Goal: Information Seeking & Learning: Learn about a topic

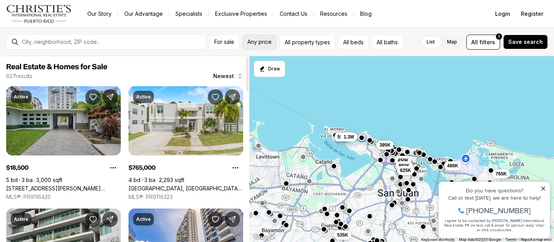
click at [259, 46] on button "Any price" at bounding box center [259, 42] width 34 height 15
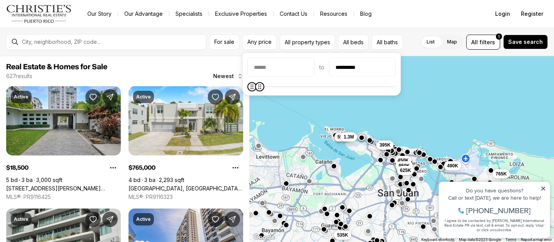
click at [257, 102] on body "Go to: Homepage Our Story Our Advantage Specialists Exclusive Properties Contac…" at bounding box center [277, 121] width 554 height 242
type input "********"
click at [250, 88] on icon "Maximum" at bounding box center [253, 87] width 6 height 6
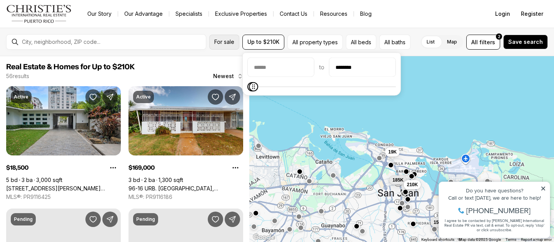
click at [227, 45] on span "For sale" at bounding box center [224, 42] width 20 height 6
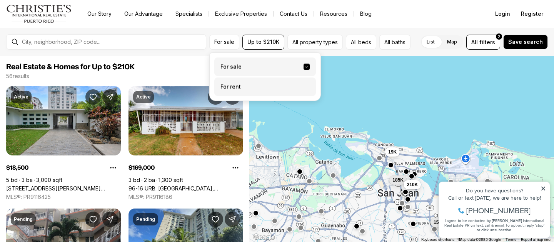
click at [225, 82] on label "For rent" at bounding box center [265, 87] width 102 height 18
click at [304, 84] on button "For rent" at bounding box center [307, 84] width 6 height 0
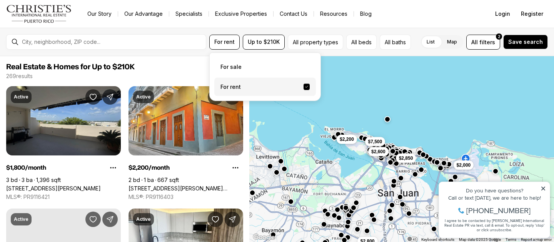
click at [389, 91] on div "$2,000 $1,800 $2,850 $2,800 $2,200 $7,500 $2,600" at bounding box center [401, 149] width 305 height 186
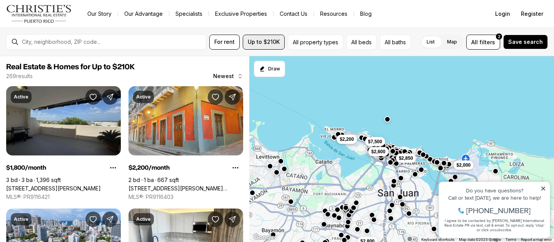
click at [273, 47] on button "Up to $210K" at bounding box center [264, 42] width 42 height 15
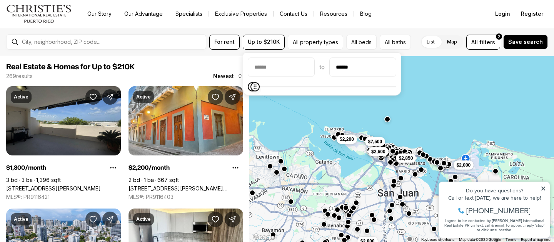
type input "******"
click at [251, 93] on div "to ******" at bounding box center [322, 74] width 158 height 43
click at [474, 98] on div "$2,000 $1,800 $2,850 $2,800 $2,200 $7,500 $2,600" at bounding box center [401, 149] width 305 height 186
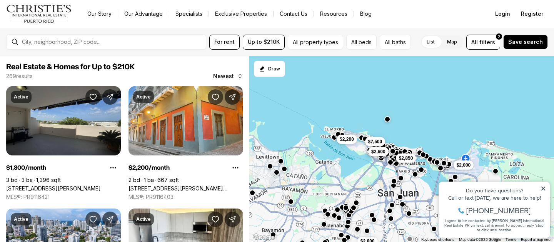
click at [544, 189] on icon at bounding box center [543, 189] width 4 height 4
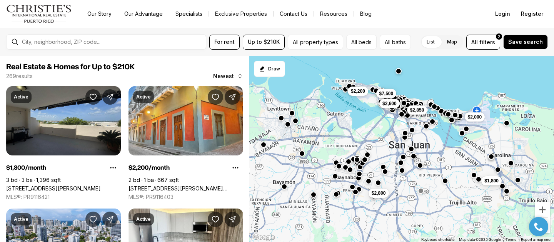
drag, startPoint x: 420, startPoint y: 187, endPoint x: 432, endPoint y: 138, distance: 50.1
click at [432, 138] on div "$2,000 $1,800 $2,850 $2,800 $2,200 $7,500 $2,600" at bounding box center [401, 149] width 305 height 186
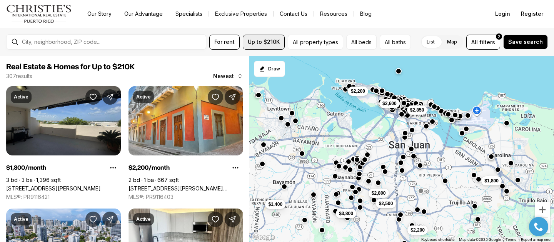
click at [269, 40] on span "Up to $210K" at bounding box center [264, 42] width 32 height 6
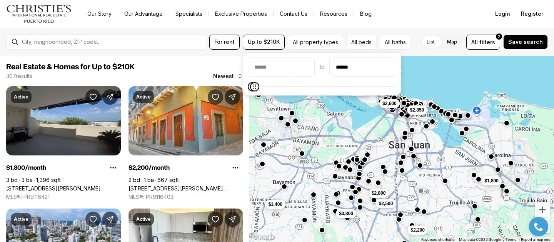
type input "******"
click at [251, 90] on icon "Maximum" at bounding box center [254, 87] width 6 height 6
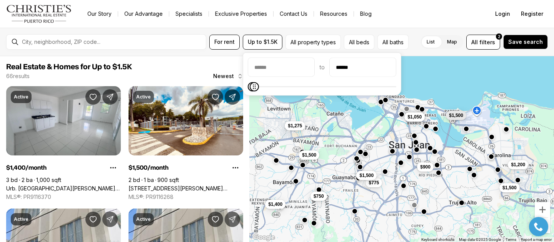
click at [448, 88] on div "$1,250 $1,050 $900 $1,200 $1,500 $1,500 $1,500 $1,275 $750 $775 $1,500 $1,400" at bounding box center [401, 149] width 305 height 186
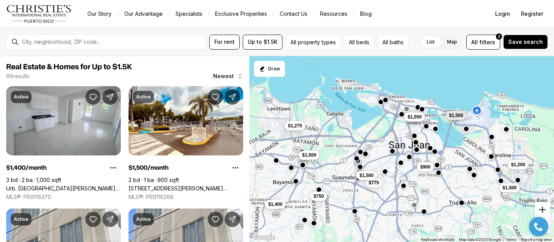
click at [543, 210] on button "Zoom in" at bounding box center [542, 209] width 15 height 15
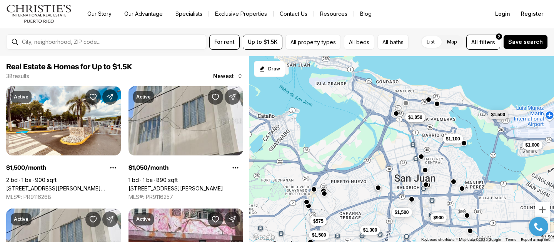
drag, startPoint x: 414, startPoint y: 127, endPoint x: 410, endPoint y: 172, distance: 45.1
click at [410, 173] on div "$1,250 $1,050 $1,100 $1,000 $900 $1,500 $1,500 $1,500 $575 $775 $1,500 $1,300" at bounding box center [401, 149] width 305 height 186
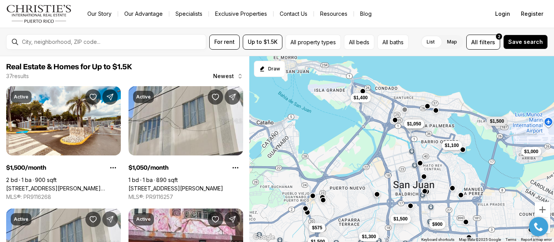
click at [363, 91] on button "button" at bounding box center [363, 91] width 6 height 6
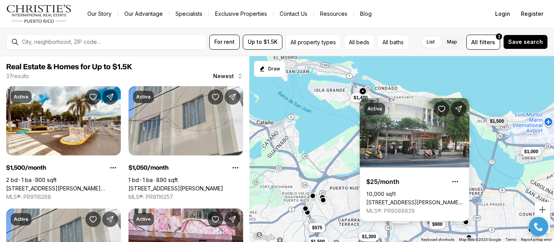
click at [423, 75] on div "$1,250 $1,050 $1,100 $1,000 $900 $1,500 $1,500 $1,500 $575 $1,500 $1,300 $1,400" at bounding box center [401, 149] width 305 height 186
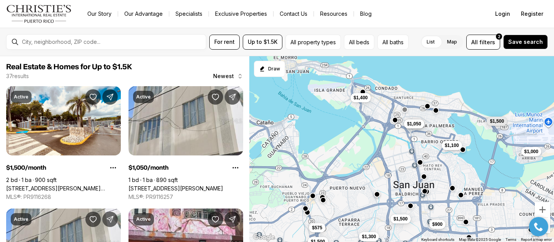
click at [421, 164] on button "button" at bounding box center [420, 162] width 6 height 6
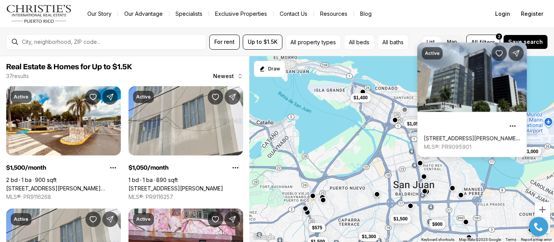
click at [470, 170] on div "$1,250 $1,050 $1,100 $1,000 $900 $1,500 $1,500 $1,500 $575 $1,500 $1,300 $1,400" at bounding box center [401, 149] width 305 height 186
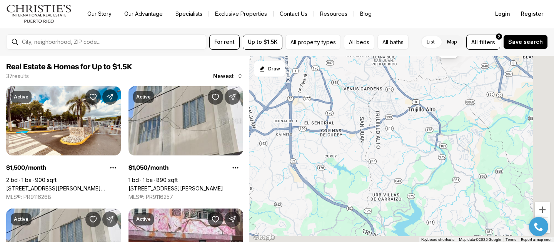
drag, startPoint x: 496, startPoint y: 175, endPoint x: 397, endPoint y: -19, distance: 217.8
click at [397, 0] on html "Go to: Homepage Our Story Our Advantage Specialists Exclusive Properties Contac…" at bounding box center [277, 121] width 554 height 242
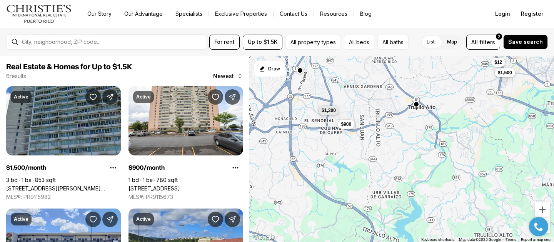
click at [416, 104] on button "button" at bounding box center [416, 104] width 6 height 6
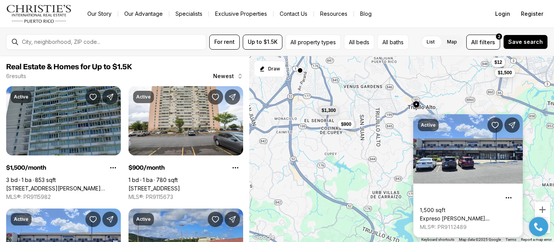
click at [504, 121] on div at bounding box center [504, 123] width 35 height 18
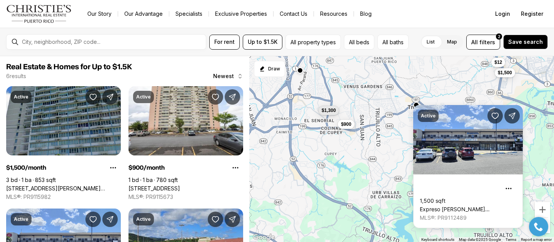
click at [470, 90] on div "$1,500 $900 $1,300 $12" at bounding box center [401, 149] width 305 height 186
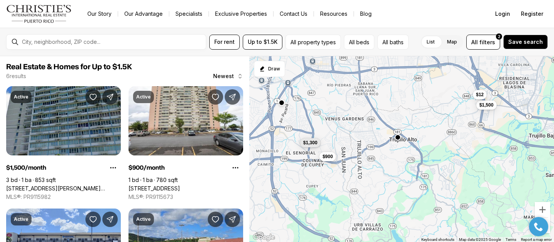
drag, startPoint x: 483, startPoint y: 123, endPoint x: 464, endPoint y: 156, distance: 38.3
click at [464, 156] on div "$1,500 $900 $1,300 $12" at bounding box center [401, 149] width 305 height 186
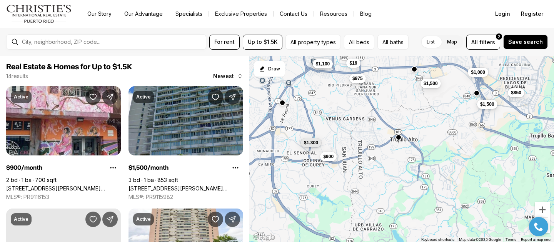
click at [484, 107] on span "$1,500" at bounding box center [487, 104] width 14 height 6
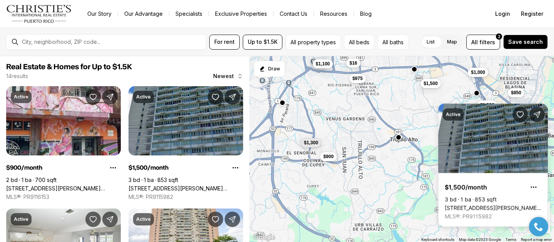
click at [419, 127] on div "$1,500 $900 $1,300 $900 $1,100 $850 $1,000 $1,500 $975 $16" at bounding box center [401, 149] width 305 height 186
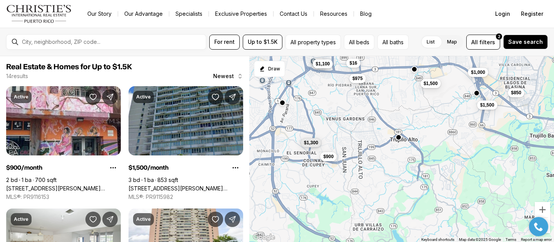
click at [457, 139] on div "$1,500 $900 $1,300 $900 $1,100 $850 $1,000 $1,500 $975 $16" at bounding box center [401, 149] width 305 height 186
click at [431, 86] on button "$1,500" at bounding box center [430, 82] width 20 height 9
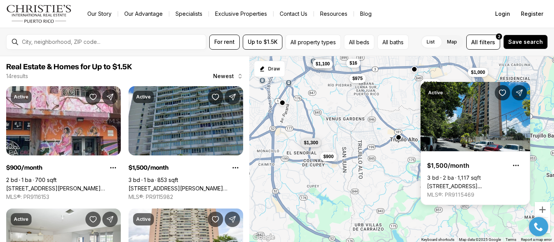
click at [397, 117] on div "$1,500 $900 $1,300 $900 $1,100 $850 $1,000 $1,500 $975 $16" at bounding box center [401, 149] width 305 height 186
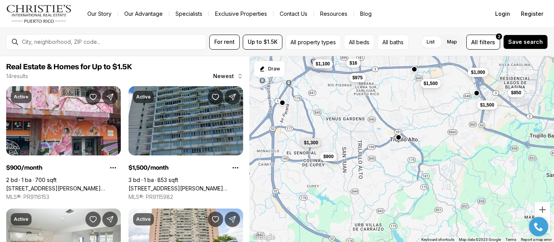
click at [359, 78] on span "$975" at bounding box center [357, 78] width 10 height 6
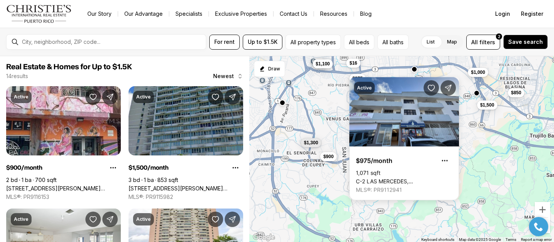
click at [337, 112] on div "$1,500 $900 $1,300 $900 $1,100 $850 $1,000 $1,500 $975 $16" at bounding box center [401, 149] width 305 height 186
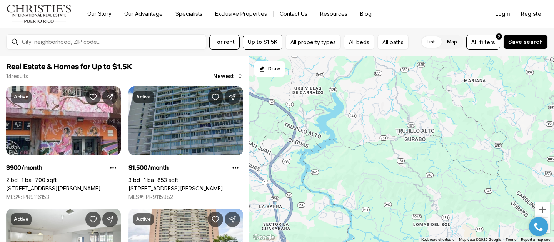
drag, startPoint x: 364, startPoint y: 140, endPoint x: 303, endPoint y: 3, distance: 150.0
click at [303, 3] on div "Go to: Homepage Our Story Our Advantage Specialists Exclusive Properties Contac…" at bounding box center [277, 121] width 554 height 242
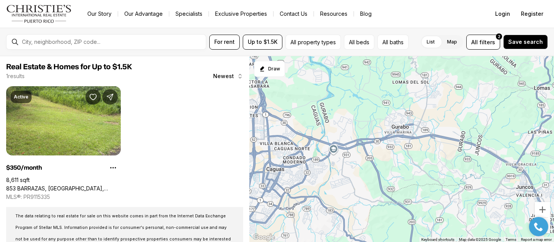
drag, startPoint x: 404, startPoint y: 127, endPoint x: 381, endPoint y: -17, distance: 146.0
click at [381, 0] on html "Go to: Homepage Our Story Our Advantage Specialists Exclusive Properties Contac…" at bounding box center [277, 121] width 554 height 242
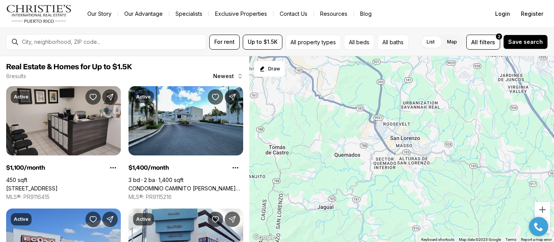
drag, startPoint x: 410, startPoint y: 128, endPoint x: 379, endPoint y: -13, distance: 144.2
click at [379, 0] on html "Go to: Homepage Our Story Our Advantage Specialists Exclusive Properties Contac…" at bounding box center [277, 121] width 554 height 242
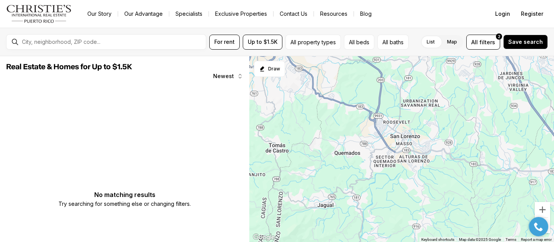
click at [502, 102] on div at bounding box center [401, 149] width 305 height 186
click at [543, 205] on button "Zoom in" at bounding box center [542, 209] width 15 height 15
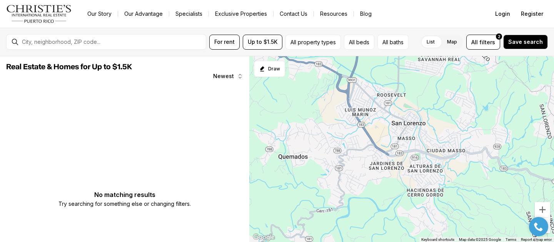
click at [549, 232] on div at bounding box center [538, 226] width 27 height 19
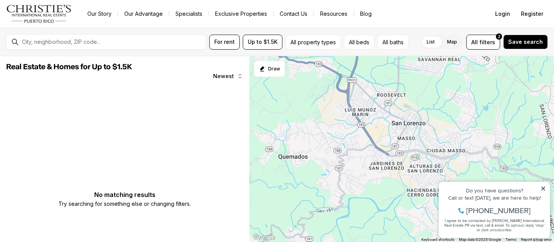
click at [543, 187] on icon at bounding box center [543, 188] width 5 height 5
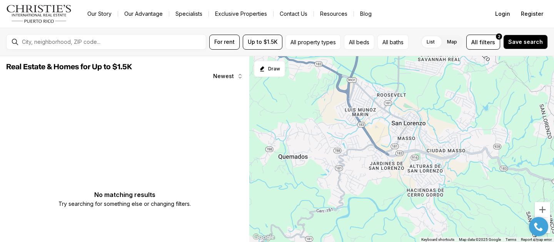
click at [549, 231] on div at bounding box center [538, 226] width 27 height 19
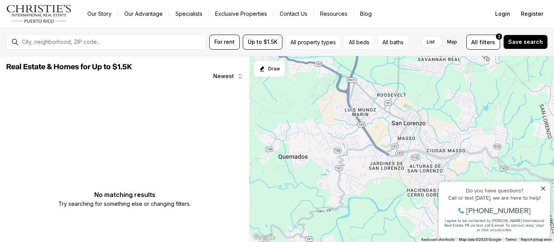
click at [544, 188] on icon at bounding box center [543, 189] width 4 height 4
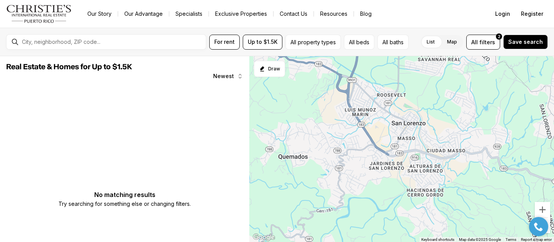
click at [548, 219] on div at bounding box center [538, 226] width 27 height 19
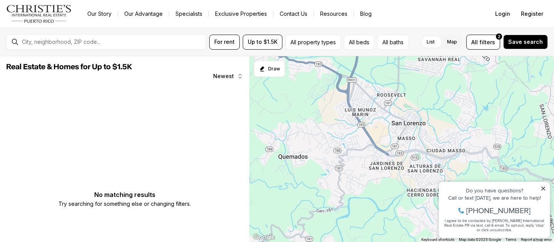
click at [541, 164] on div at bounding box center [401, 149] width 305 height 186
click at [542, 187] on icon at bounding box center [543, 189] width 4 height 4
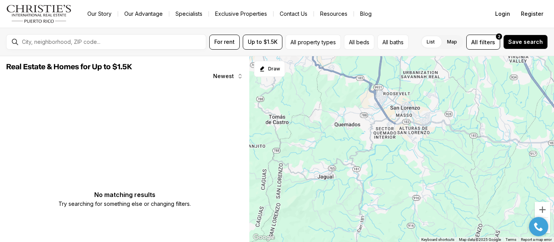
click at [405, 90] on div at bounding box center [401, 149] width 305 height 186
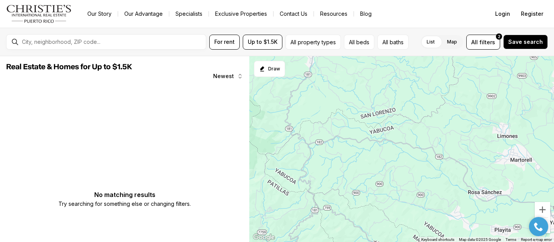
drag, startPoint x: 439, startPoint y: 168, endPoint x: 409, endPoint y: -55, distance: 224.7
click at [409, 0] on html "Go to: Homepage Our Story Our Advantage Specialists Exclusive Properties Contac…" at bounding box center [277, 121] width 554 height 242
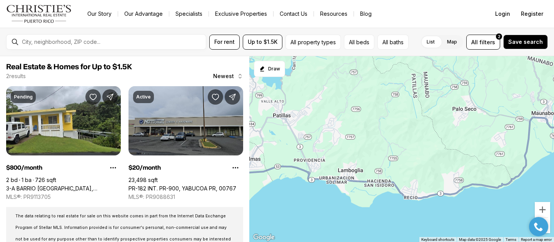
drag, startPoint x: 391, startPoint y: 182, endPoint x: 419, endPoint y: -22, distance: 205.5
click at [419, 0] on html "Go to: Homepage Our Story Our Advantage Specialists Exclusive Properties Contac…" at bounding box center [277, 121] width 554 height 242
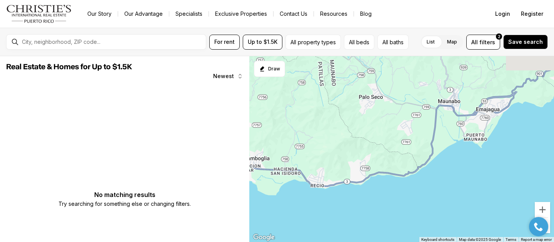
drag, startPoint x: 497, startPoint y: 171, endPoint x: 389, endPoint y: 152, distance: 109.8
click at [388, 152] on div at bounding box center [401, 149] width 305 height 186
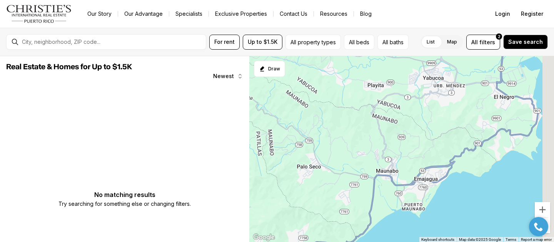
drag, startPoint x: 462, startPoint y: 112, endPoint x: 410, endPoint y: 192, distance: 95.4
click at [410, 192] on div at bounding box center [401, 149] width 305 height 186
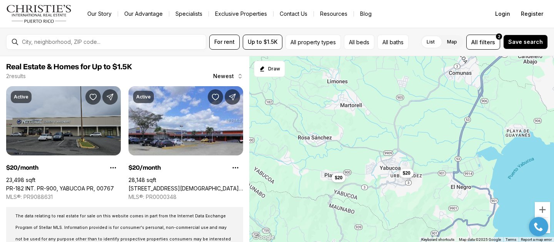
drag, startPoint x: 463, startPoint y: 133, endPoint x: 422, endPoint y: 223, distance: 98.6
click at [422, 223] on div "$20 $20" at bounding box center [401, 149] width 305 height 186
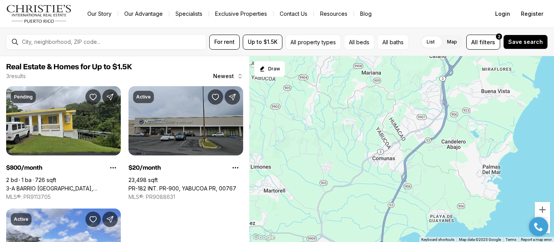
drag, startPoint x: 484, startPoint y: 153, endPoint x: 406, endPoint y: 240, distance: 116.3
click at [406, 240] on div "$20 $20 $800" at bounding box center [401, 149] width 305 height 186
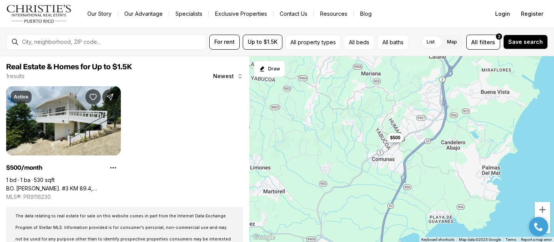
click at [395, 138] on span "$500" at bounding box center [395, 138] width 10 height 6
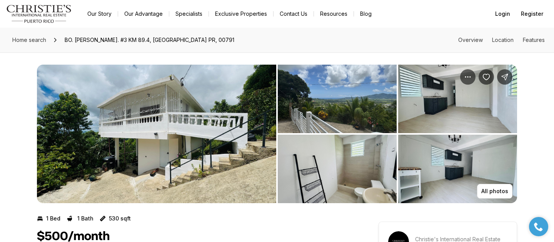
click at [203, 143] on img "View image gallery" at bounding box center [156, 134] width 239 height 138
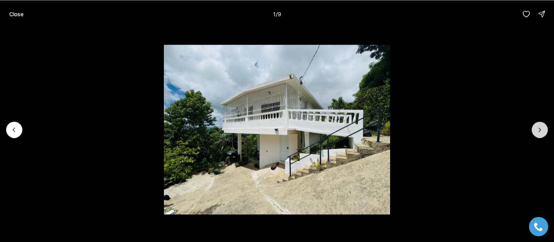
click at [541, 128] on icon "Next slide" at bounding box center [540, 130] width 8 height 8
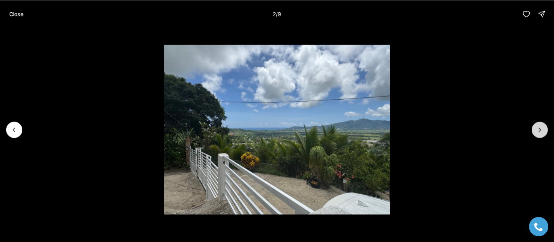
click at [541, 128] on icon "Next slide" at bounding box center [540, 130] width 8 height 8
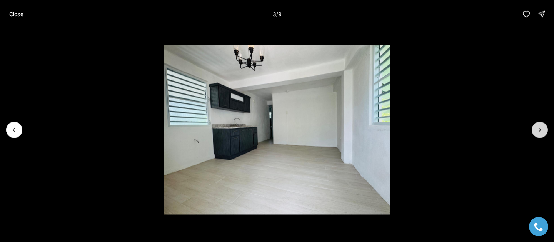
click at [541, 128] on icon "Next slide" at bounding box center [540, 130] width 8 height 8
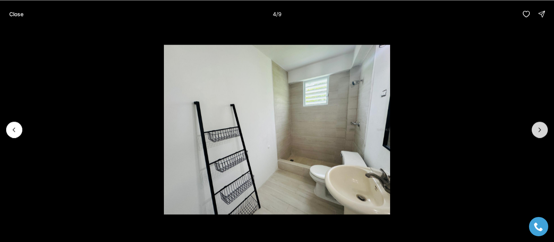
click at [541, 128] on icon "Next slide" at bounding box center [540, 130] width 8 height 8
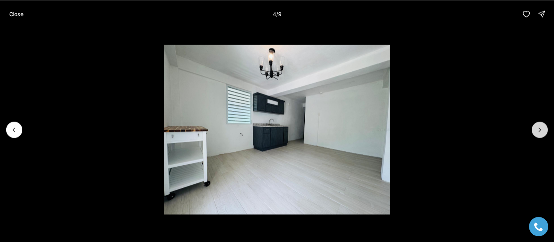
click at [541, 128] on icon "Next slide" at bounding box center [540, 130] width 8 height 8
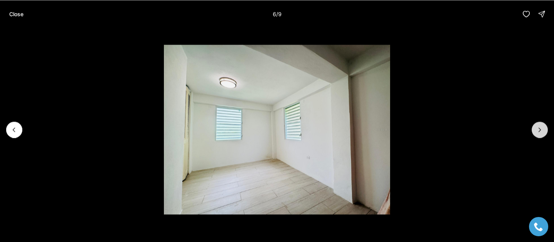
click at [541, 128] on icon "Next slide" at bounding box center [540, 130] width 8 height 8
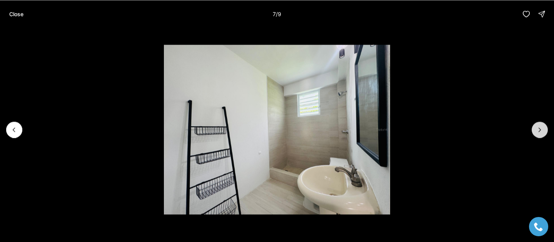
click at [541, 128] on icon "Next slide" at bounding box center [540, 130] width 8 height 8
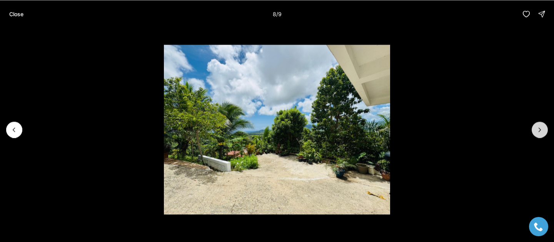
click at [541, 128] on icon "Next slide" at bounding box center [540, 130] width 8 height 8
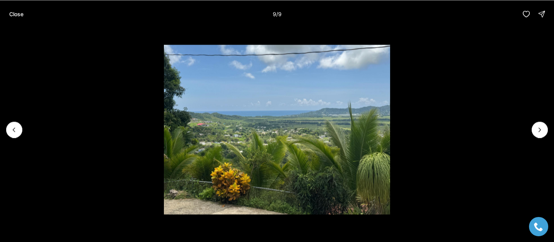
click at [541, 128] on div at bounding box center [540, 130] width 16 height 16
click at [19, 8] on button "Close" at bounding box center [16, 13] width 23 height 15
